Goal: Transaction & Acquisition: Purchase product/service

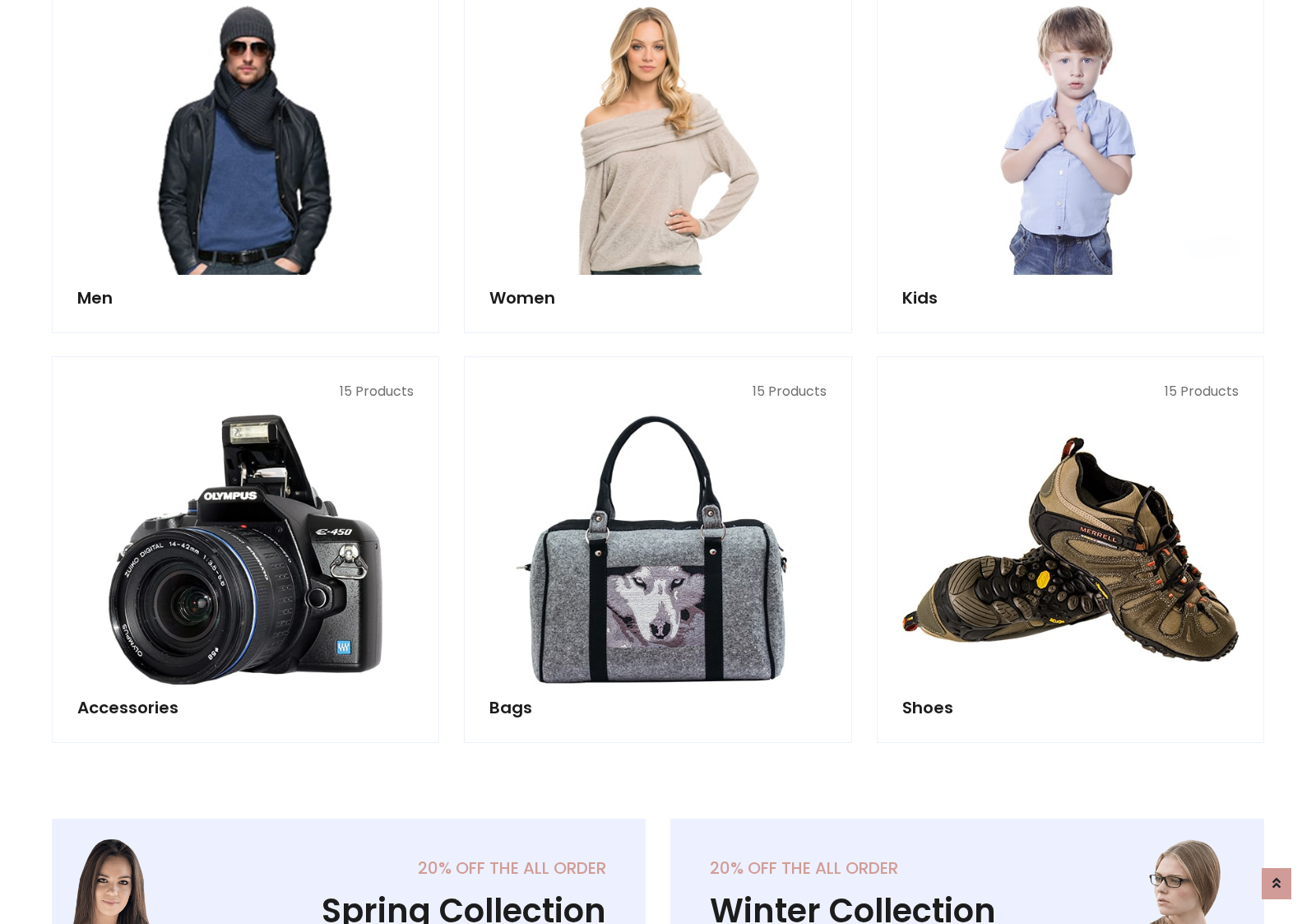
scroll to position [1194, 0]
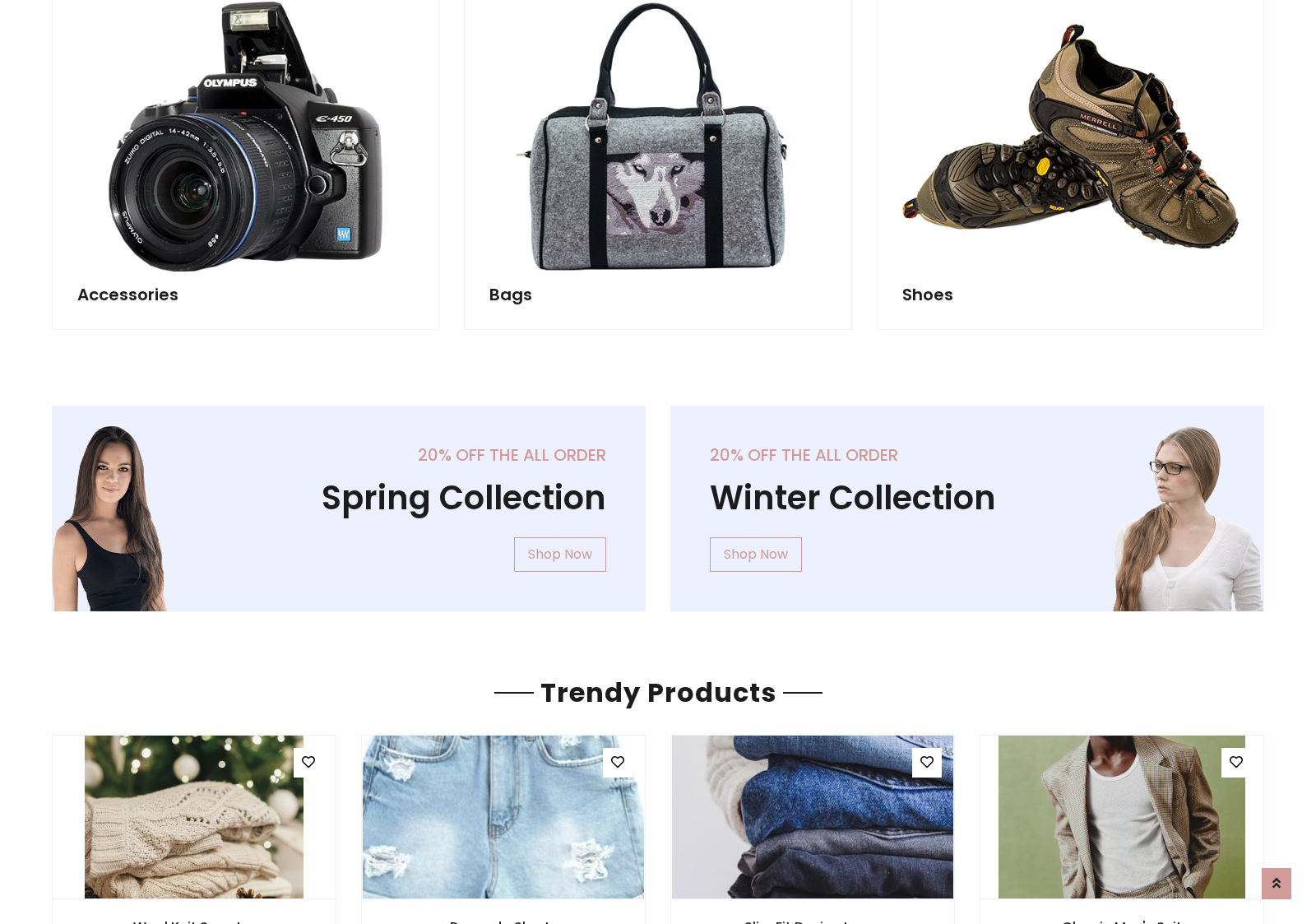
click at [658, 501] on div "20% off the all order Winter Collection Shop Now" at bounding box center [968, 521] width 619 height 232
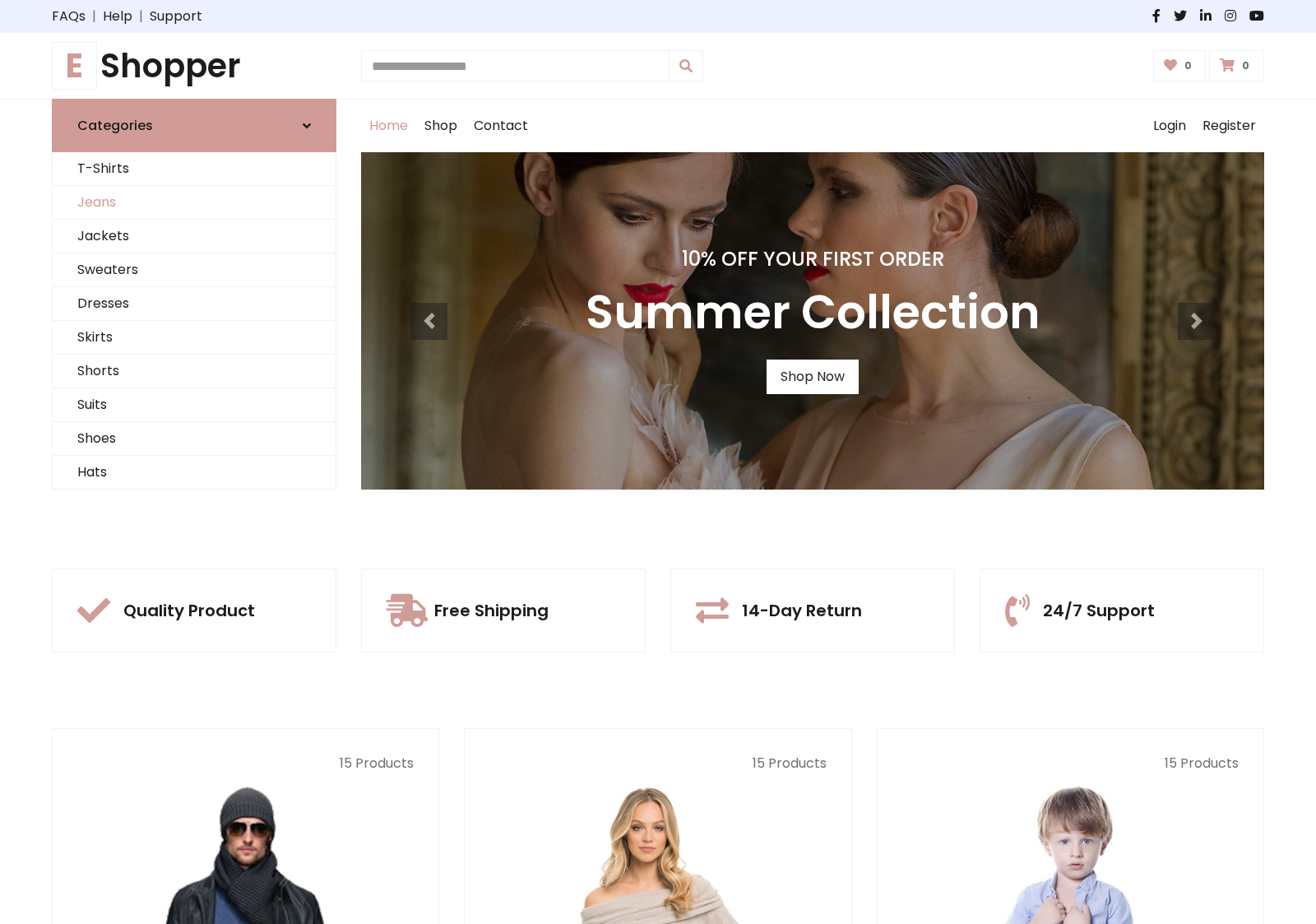
click at [194, 203] on link "Jeans" at bounding box center [194, 203] width 283 height 34
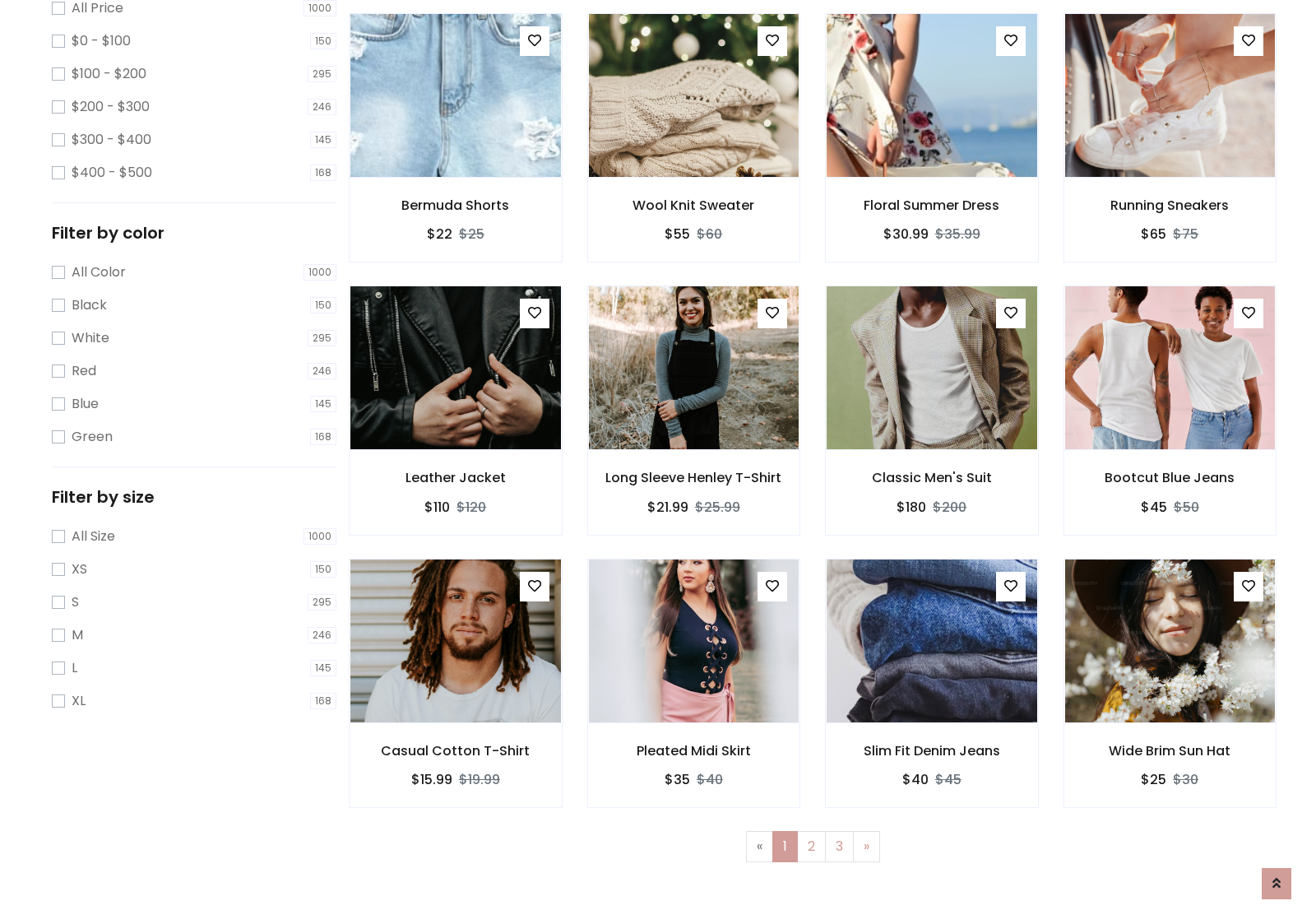
scroll to position [519, 0]
click at [455, 165] on img at bounding box center [456, 95] width 253 height 395
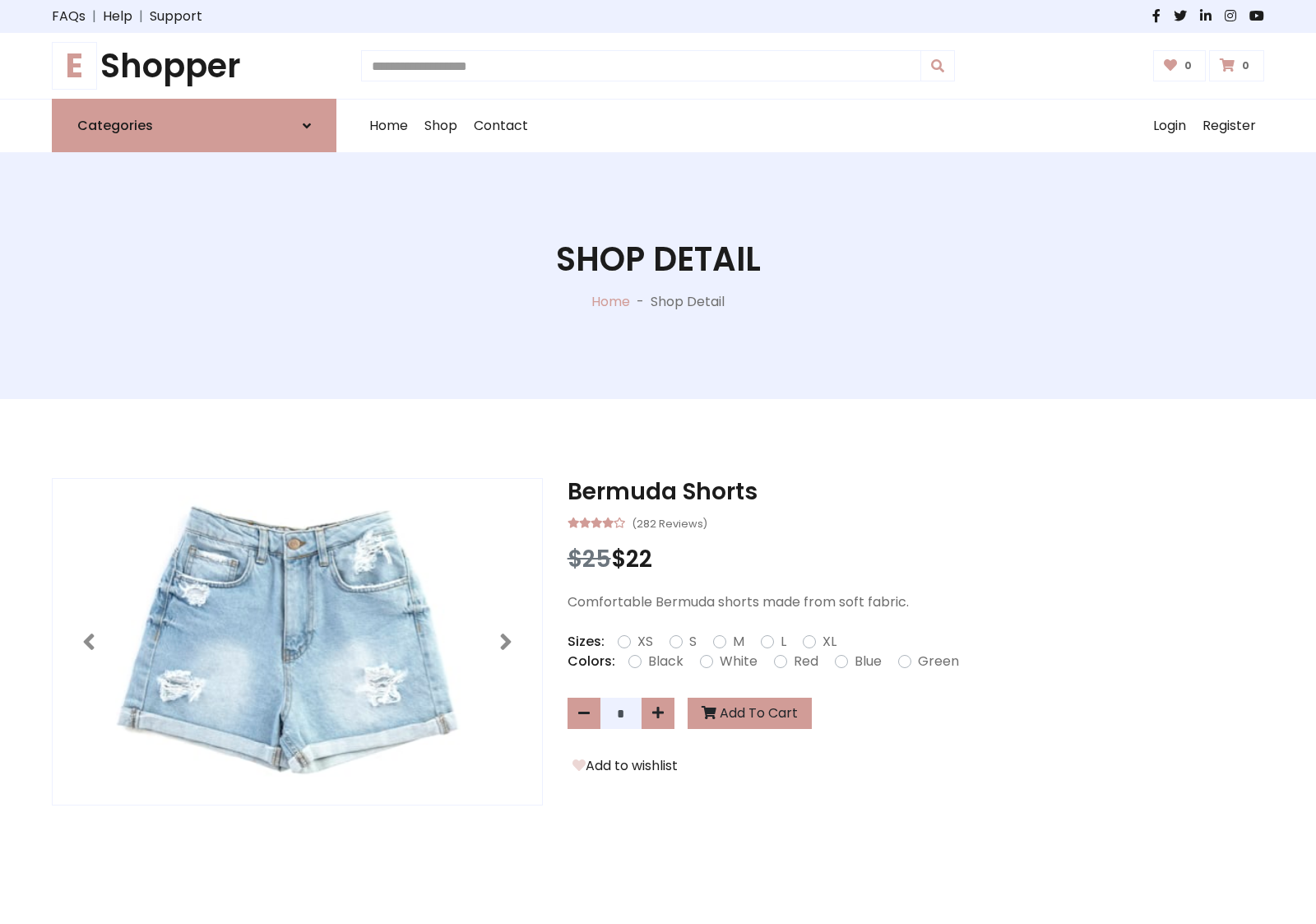
scroll to position [177, 0]
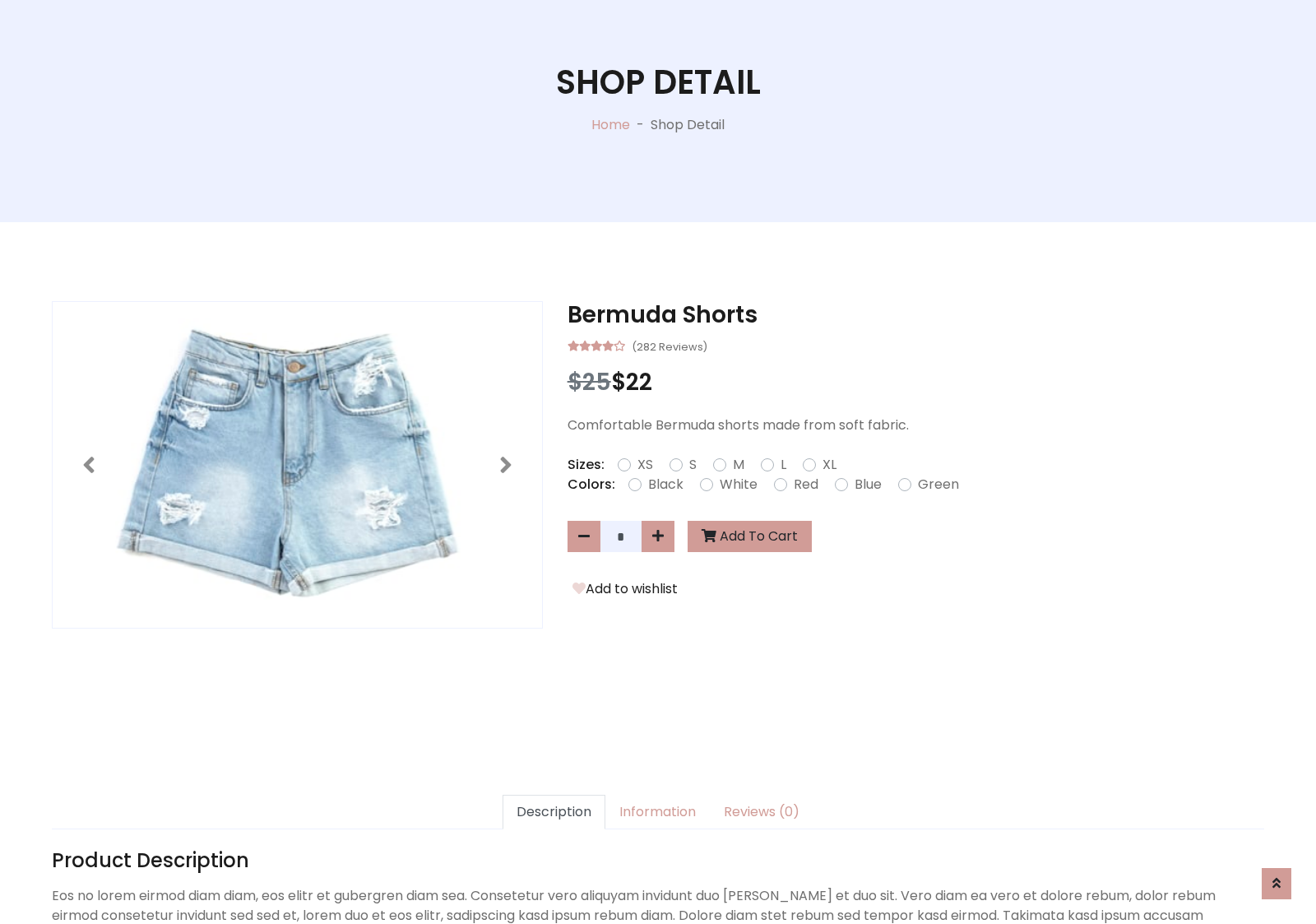
click at [804, 484] on label "Red" at bounding box center [806, 484] width 25 height 20
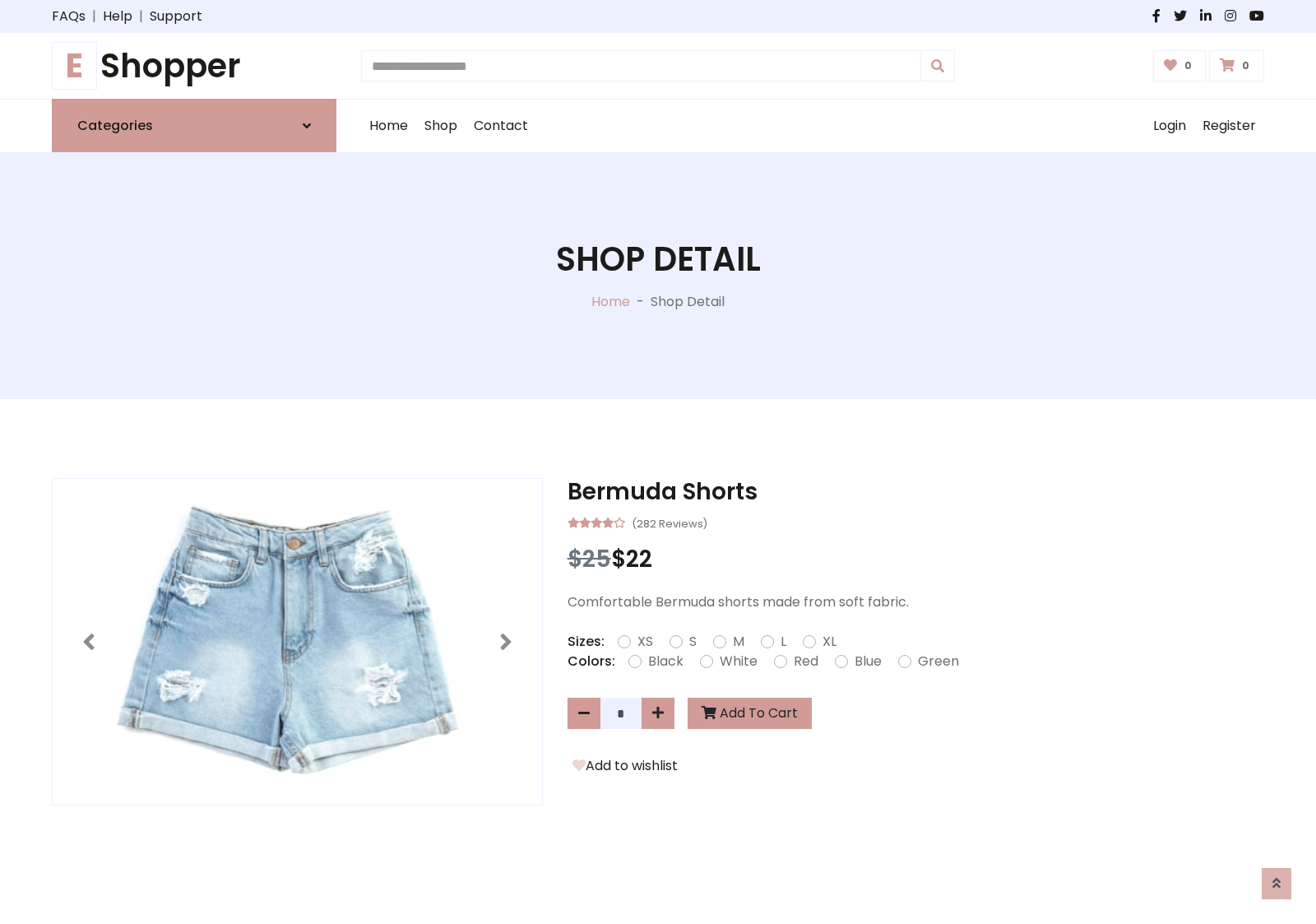
scroll to position [177, 0]
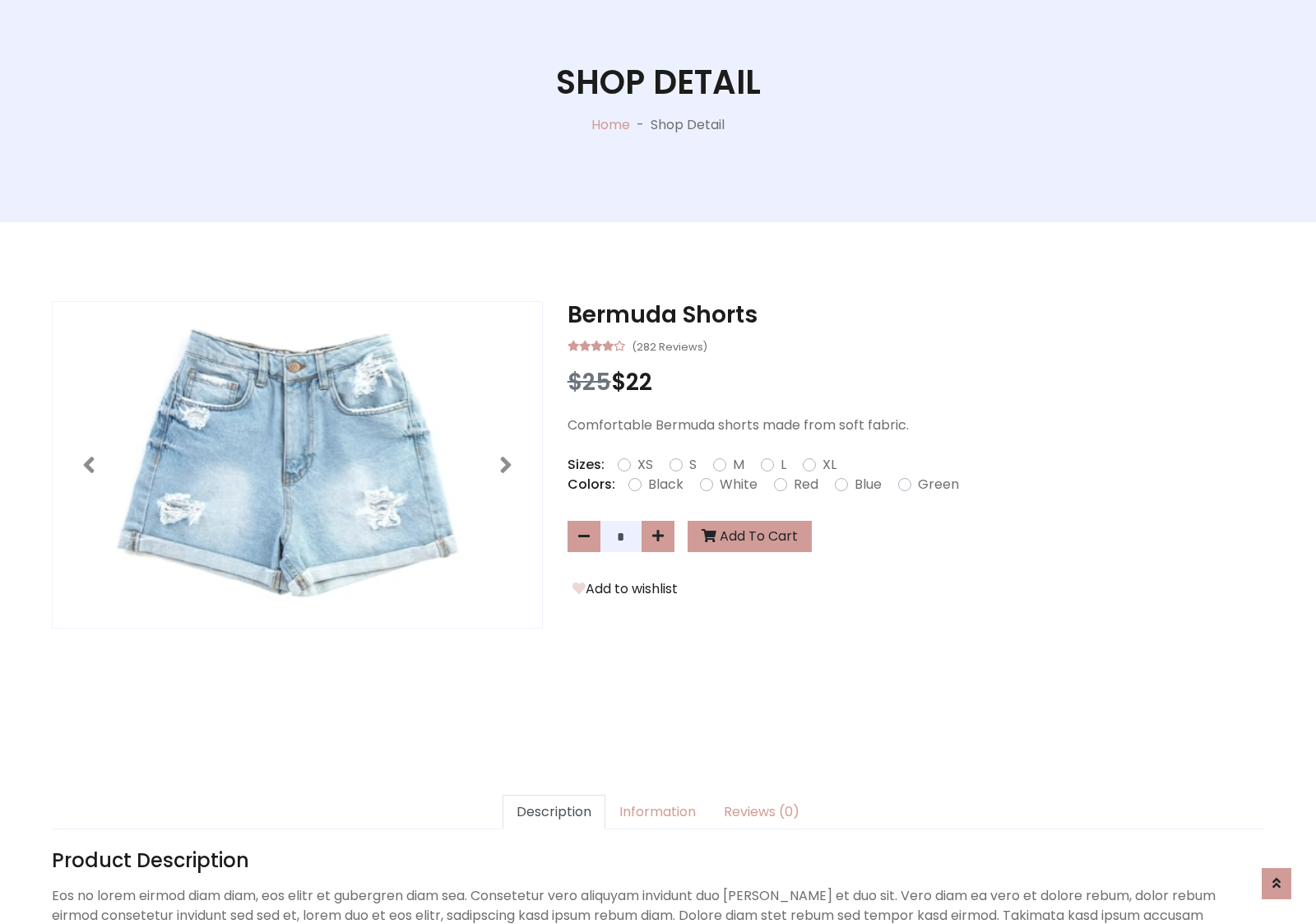
click at [658, 461] on form "XS S M L XL" at bounding box center [734, 465] width 232 height 20
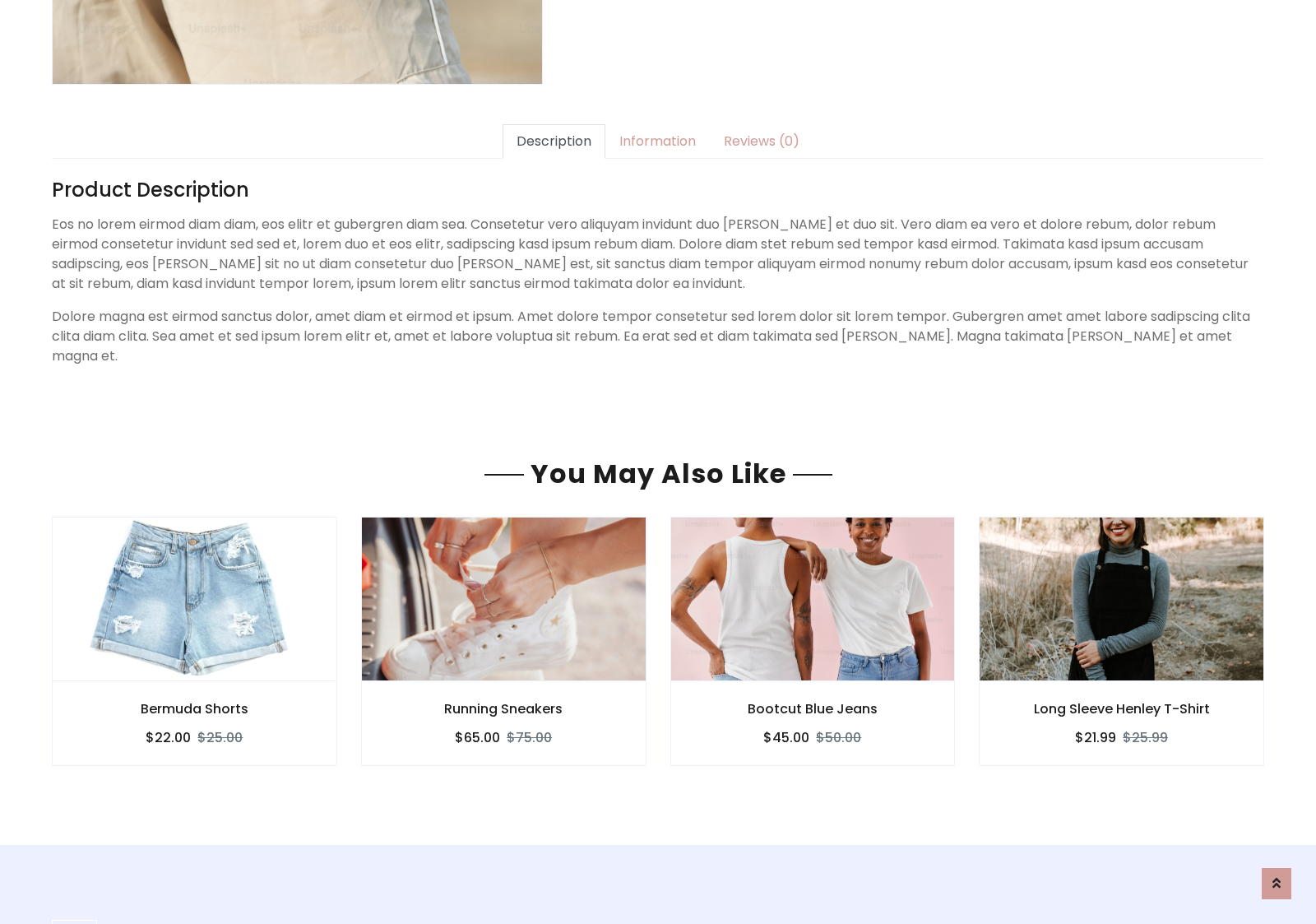
type input "******"
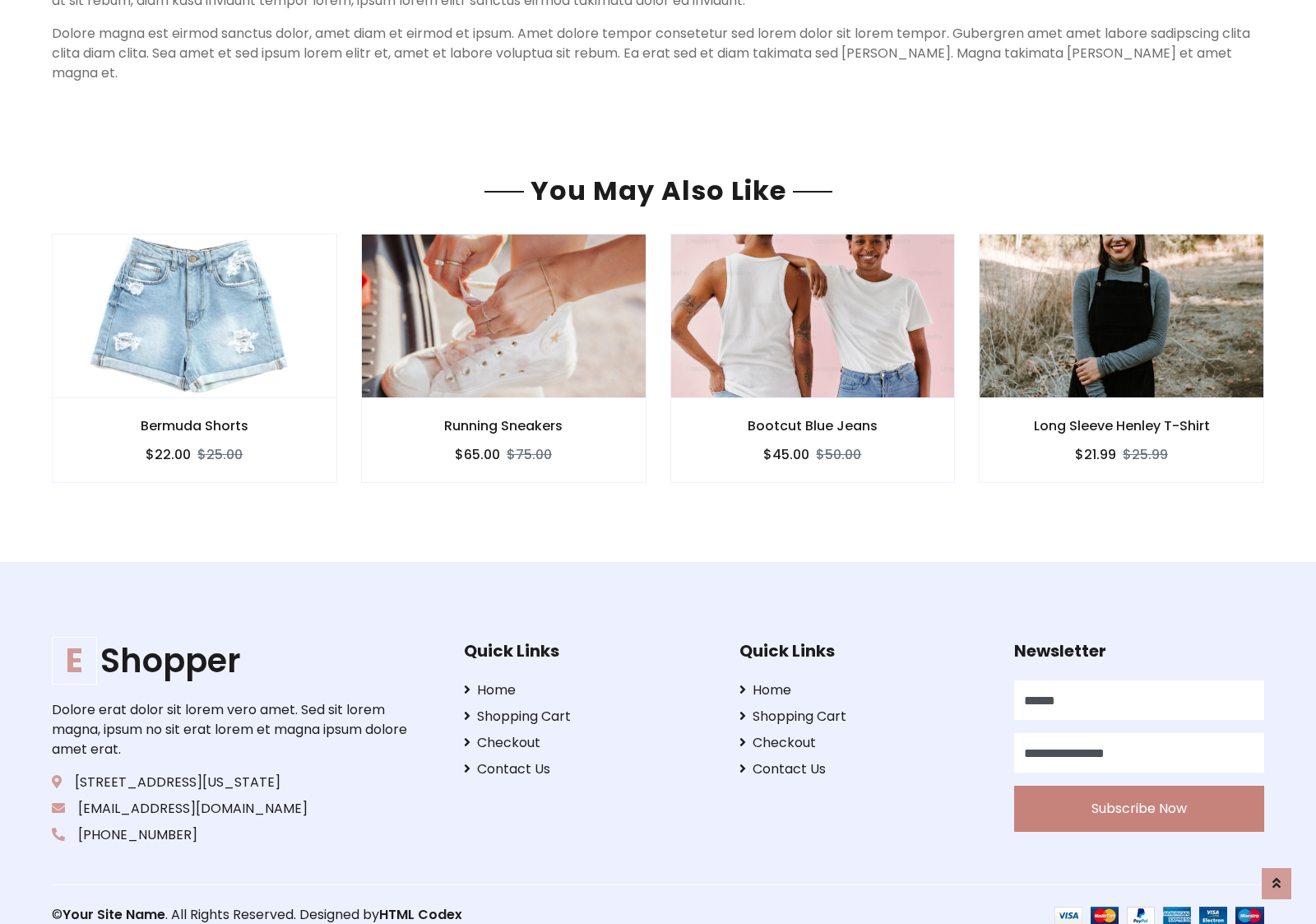
type input "**********"
click at [1138, 788] on button "Subscribe Now" at bounding box center [1139, 808] width 250 height 46
